Goal: Navigation & Orientation: Find specific page/section

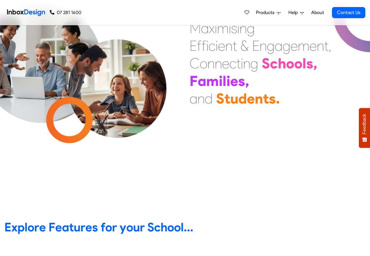
scroll to position [246, 0]
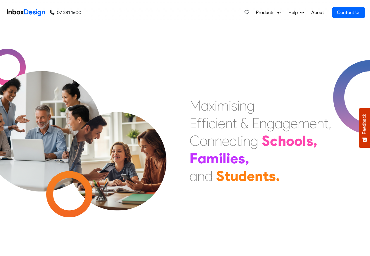
click at [269, 13] on span "Products" at bounding box center [266, 12] width 21 height 7
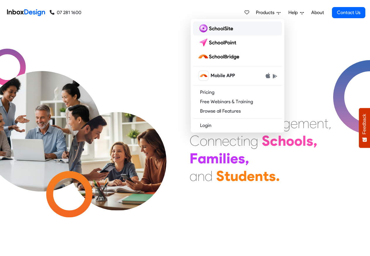
click at [211, 28] on img at bounding box center [217, 28] width 38 height 9
